Goal: Information Seeking & Learning: Learn about a topic

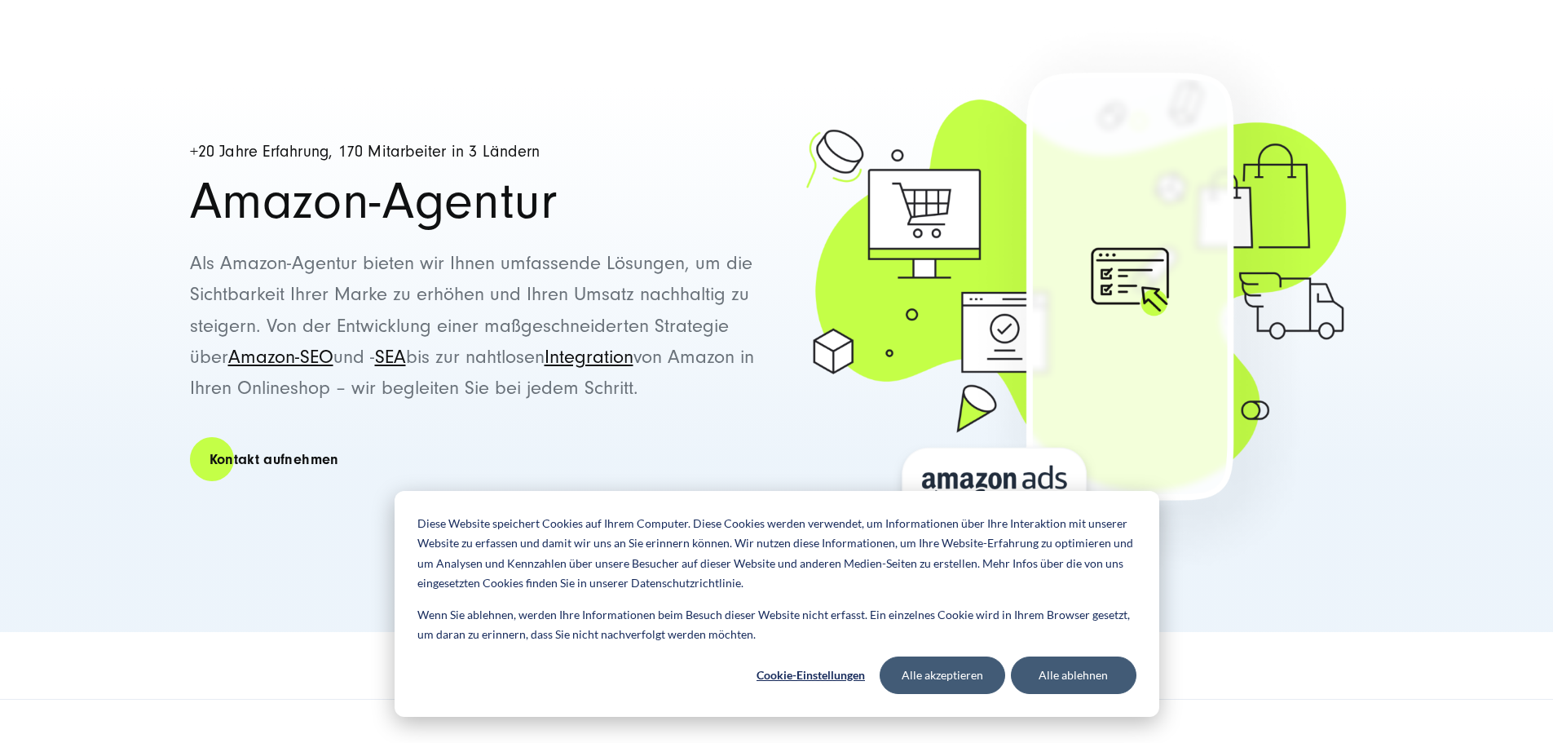
scroll to position [163, 0]
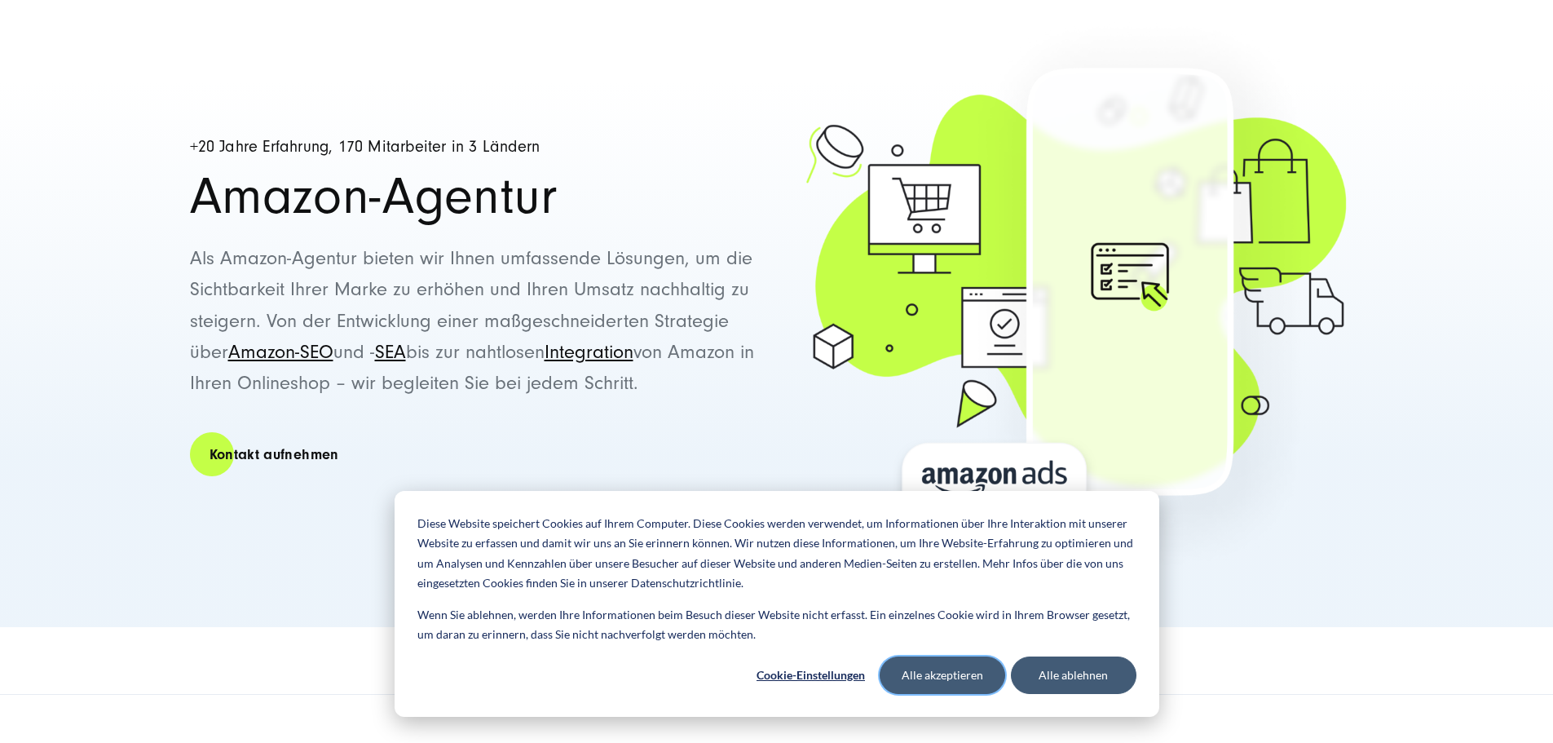
click at [925, 672] on button "Alle akzeptieren" at bounding box center [943, 675] width 126 height 38
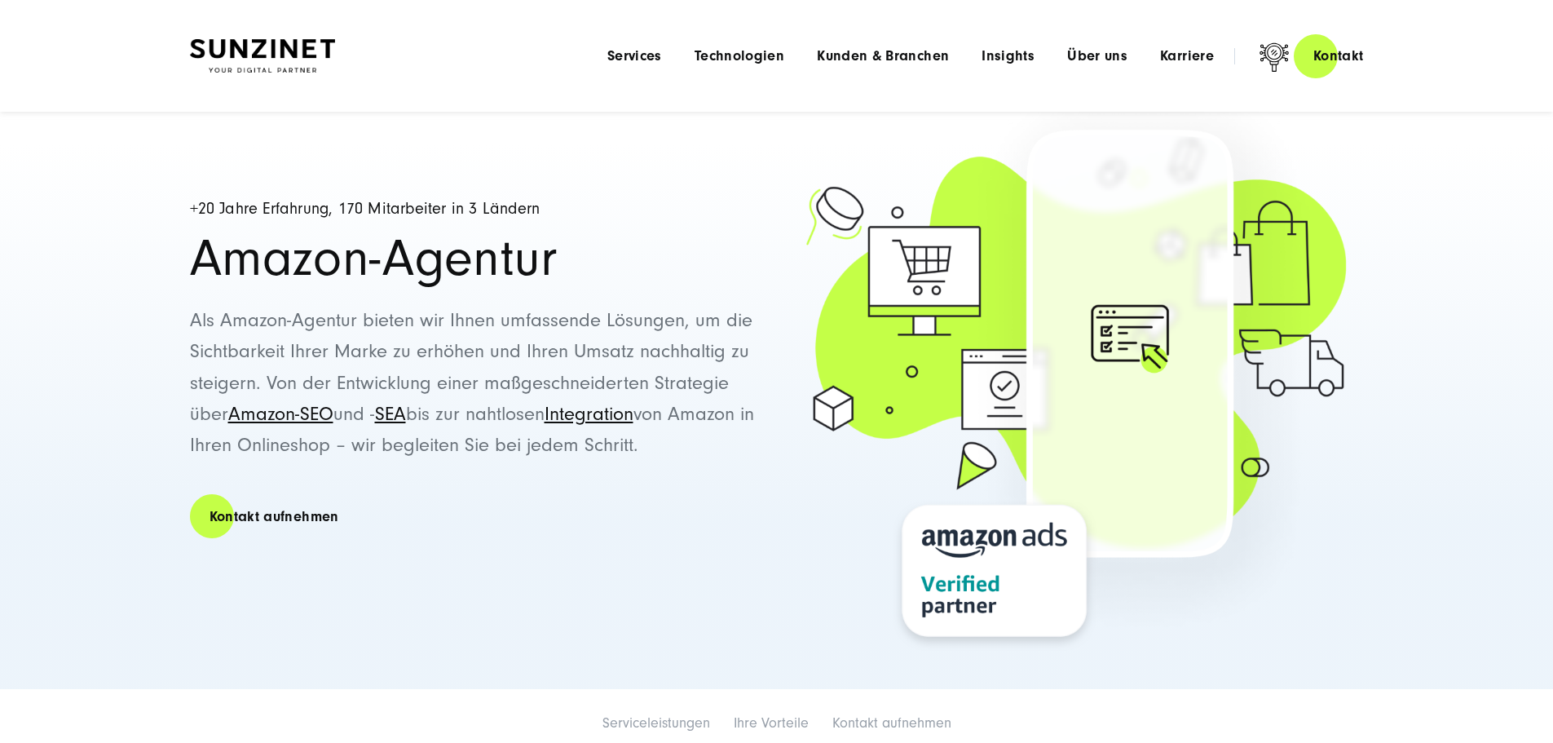
scroll to position [82, 0]
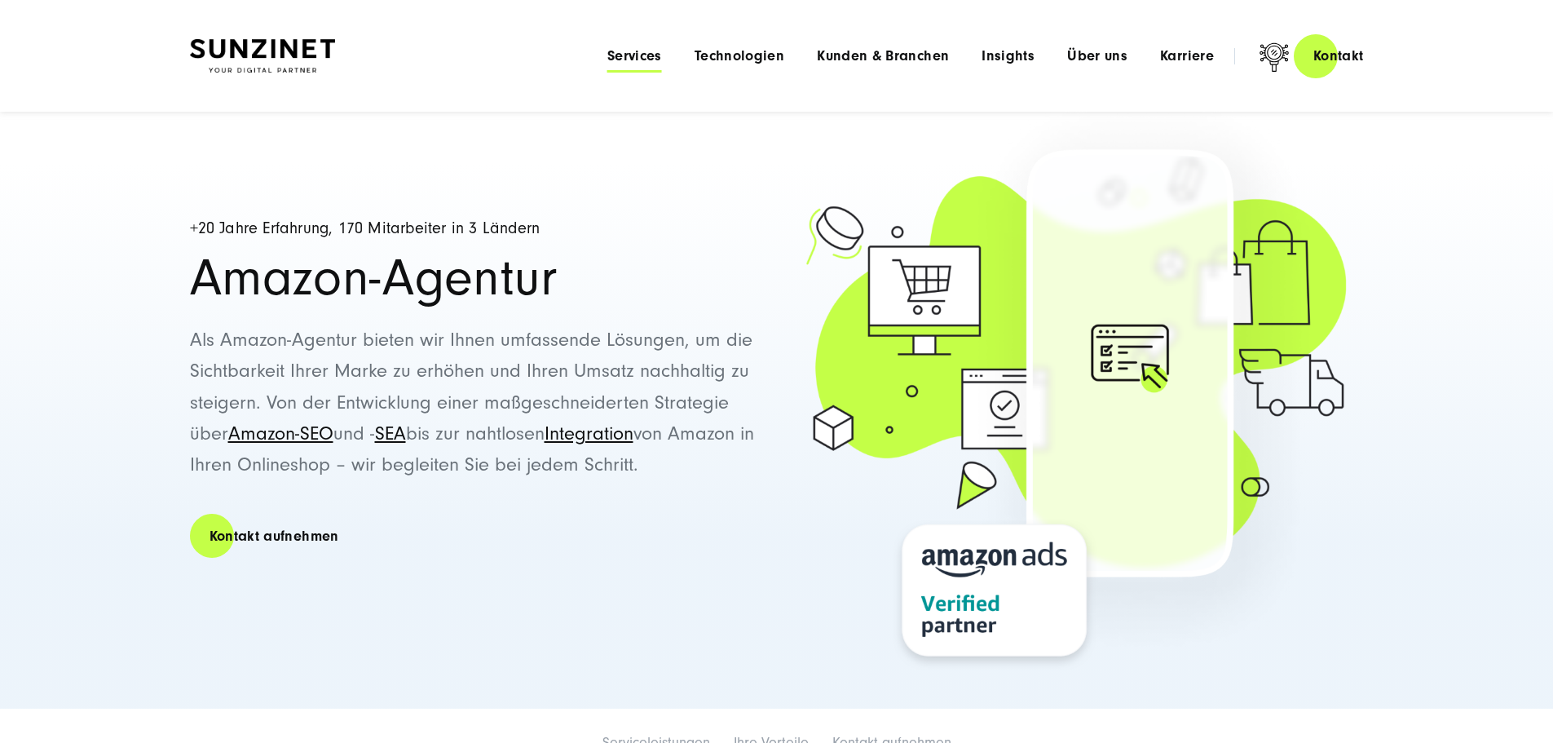
click at [607, 52] on span "Services" at bounding box center [634, 56] width 55 height 16
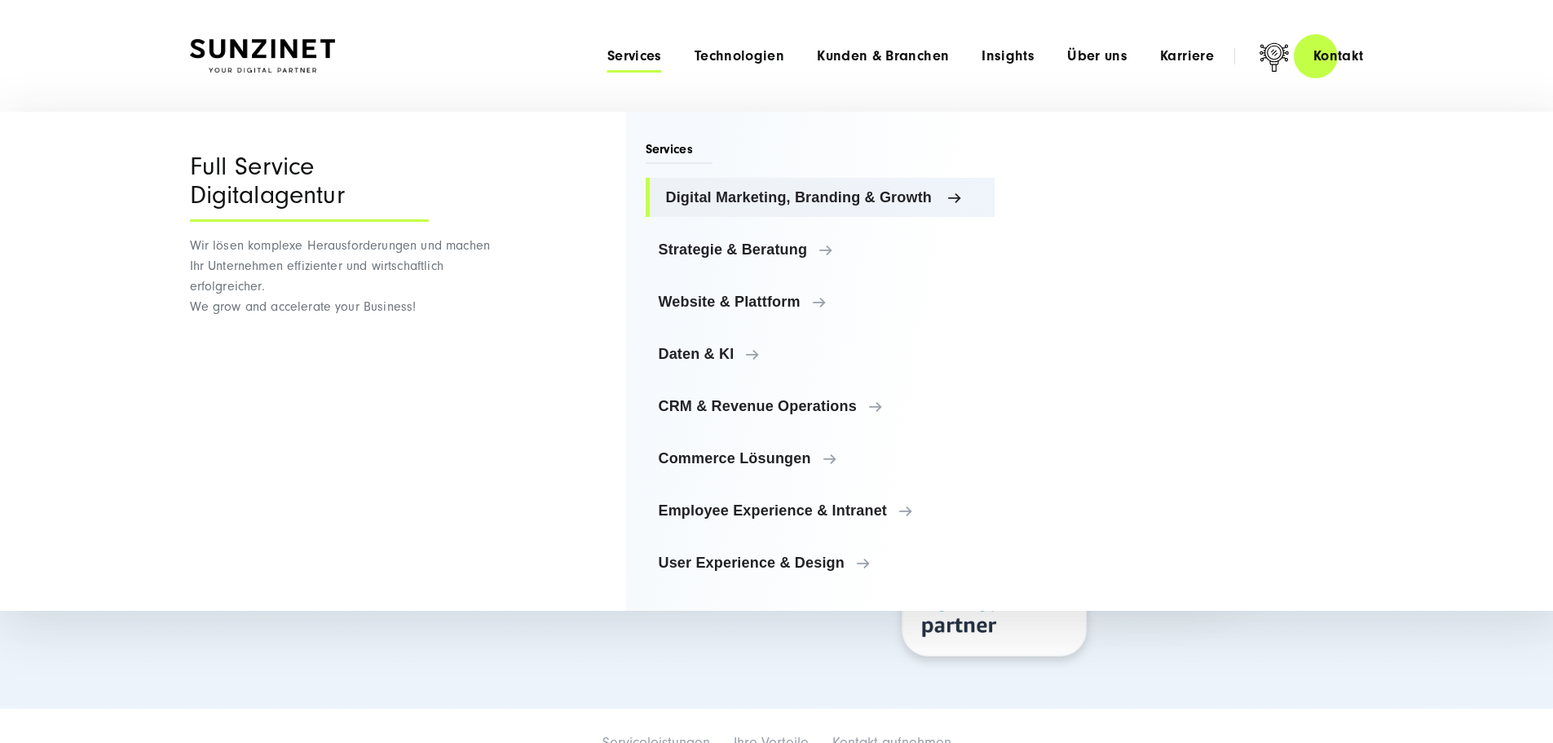
click at [744, 192] on span "Digital Marketing, Branding & Growth" at bounding box center [824, 197] width 316 height 16
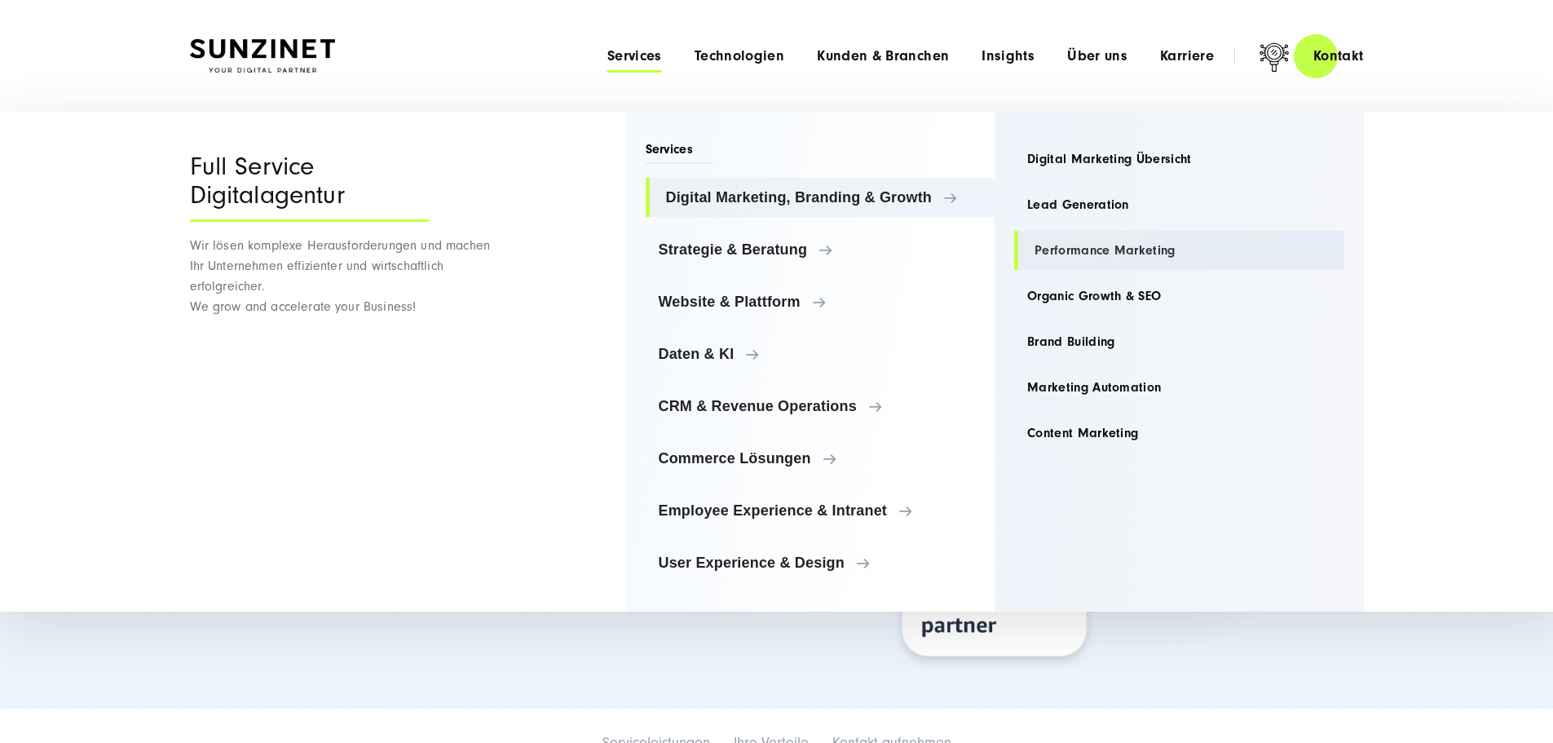
click at [1073, 254] on link "Performance Marketing" at bounding box center [1179, 250] width 330 height 39
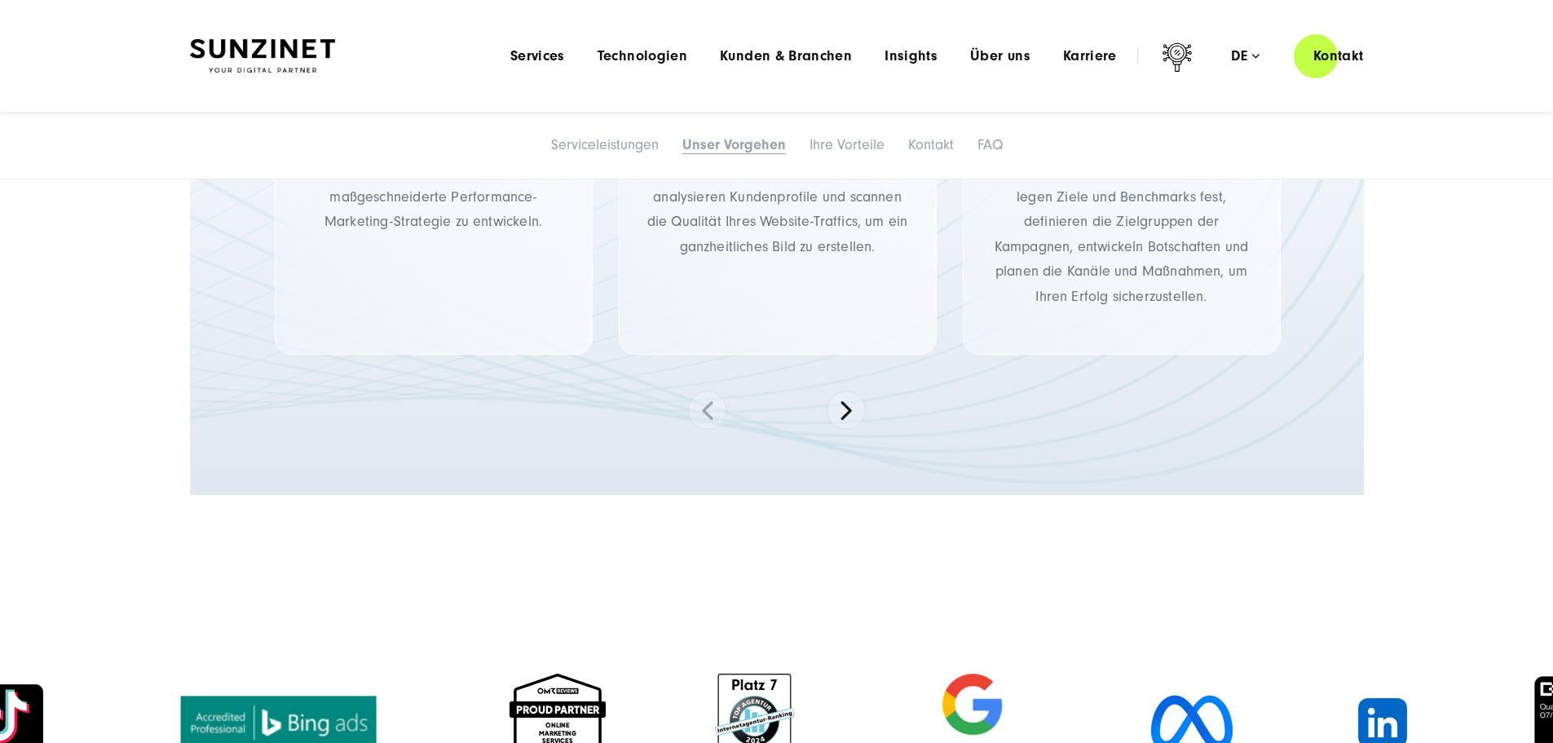
scroll to position [1631, 0]
